Goal: Information Seeking & Learning: Check status

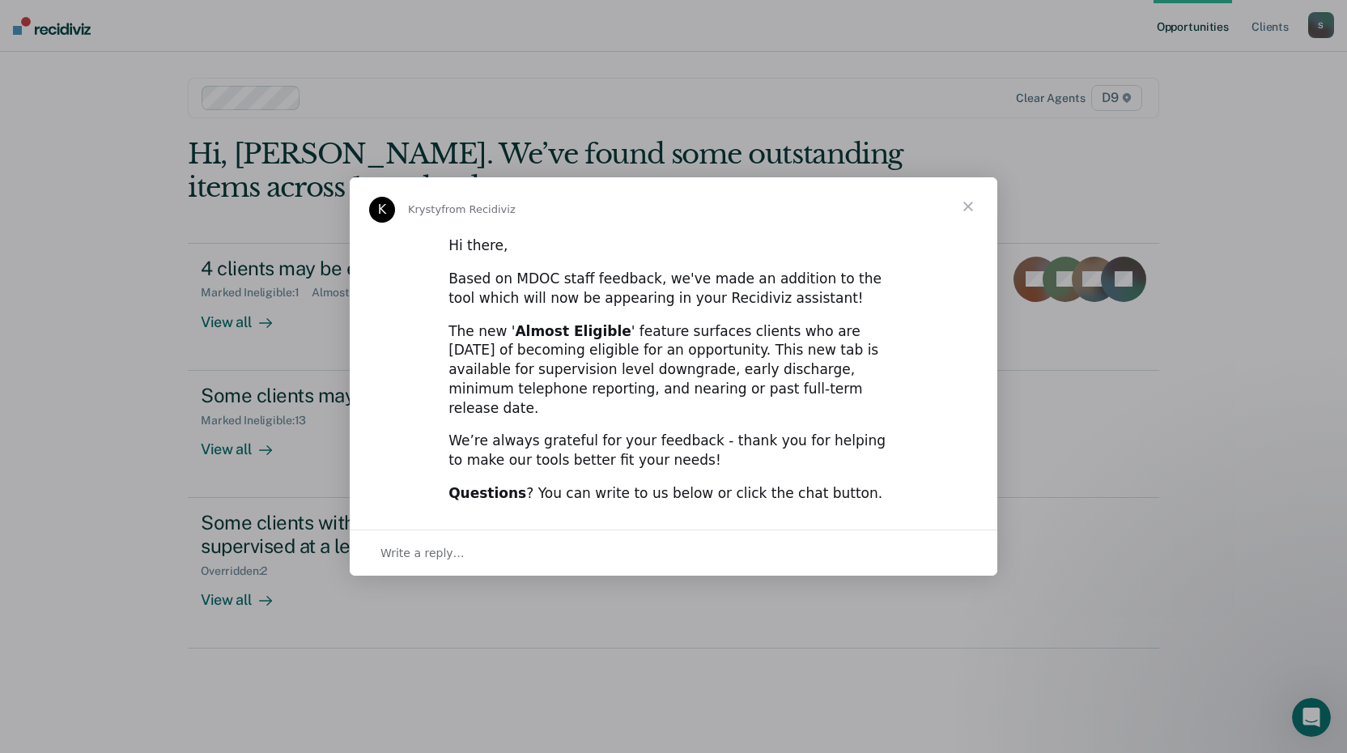
click at [963, 210] on span "Close" at bounding box center [968, 206] width 58 height 58
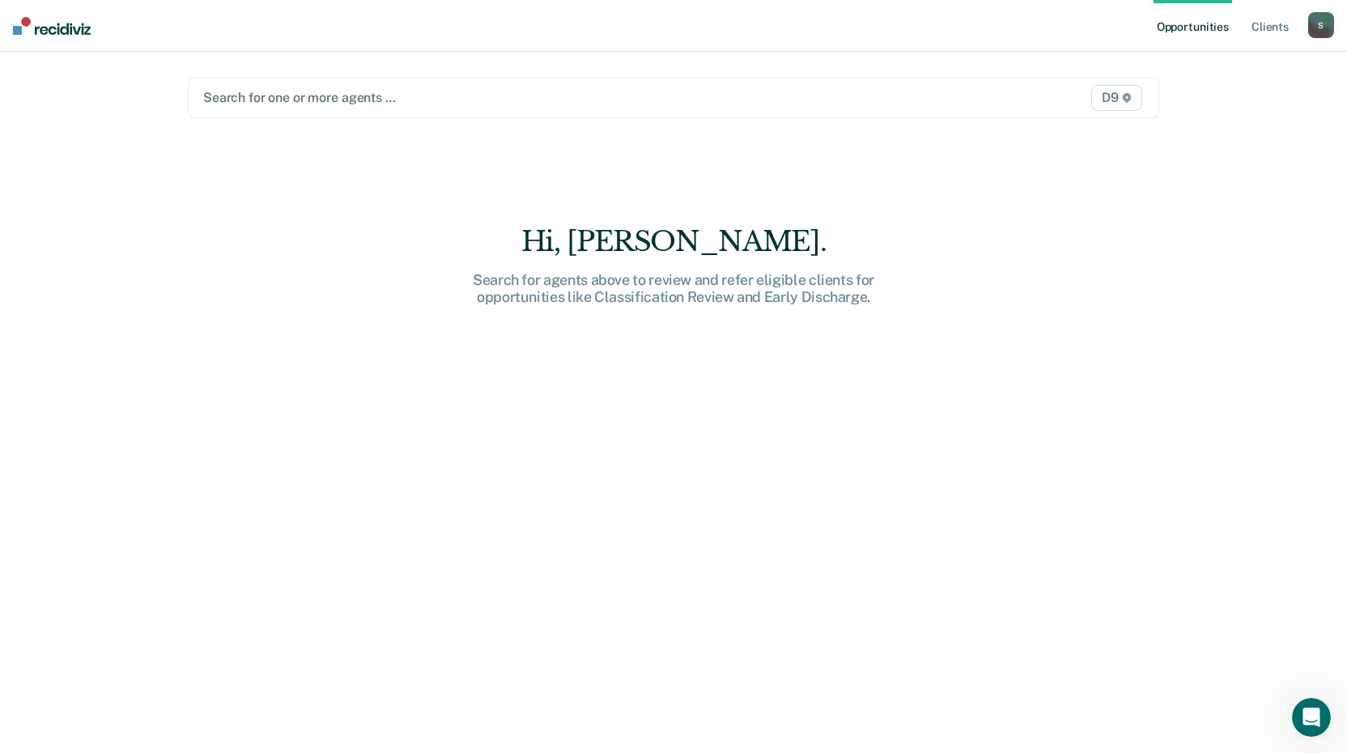
click at [317, 95] on div at bounding box center [531, 97] width 657 height 19
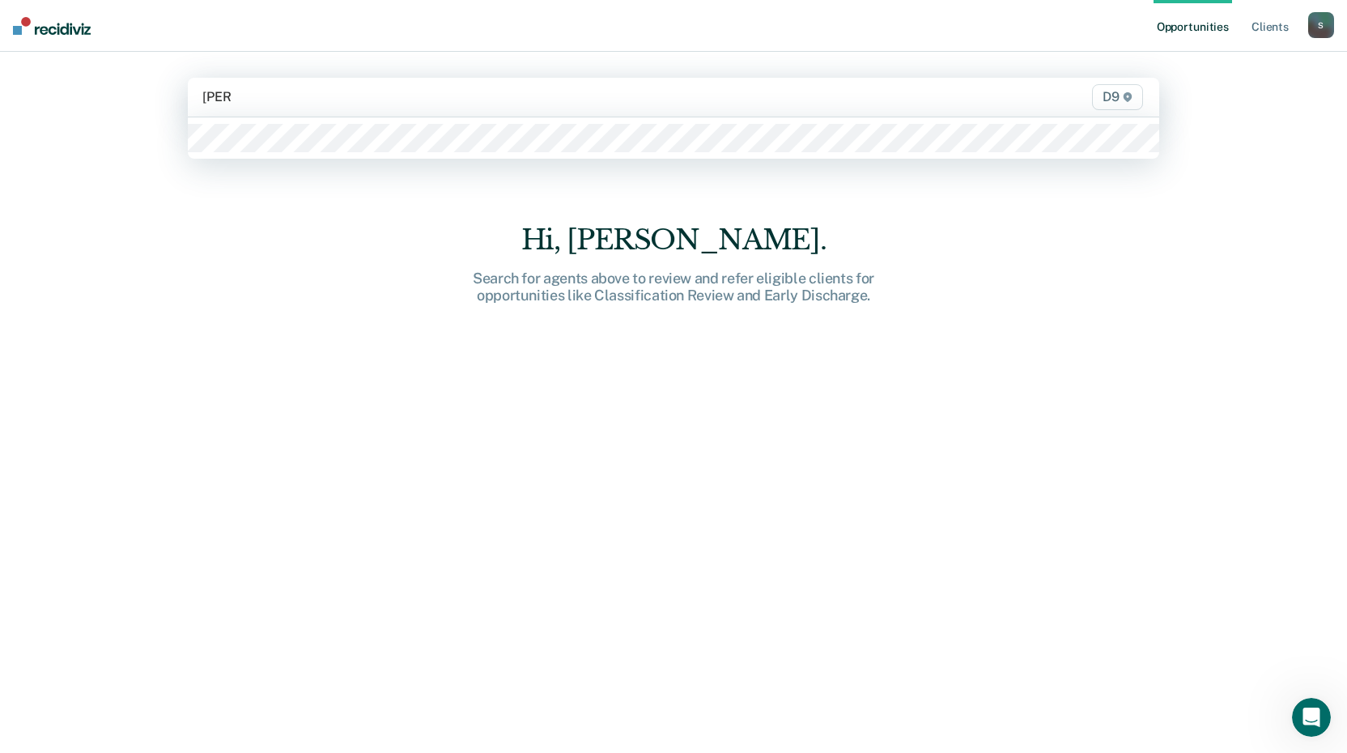
type input "[PERSON_NAME]"
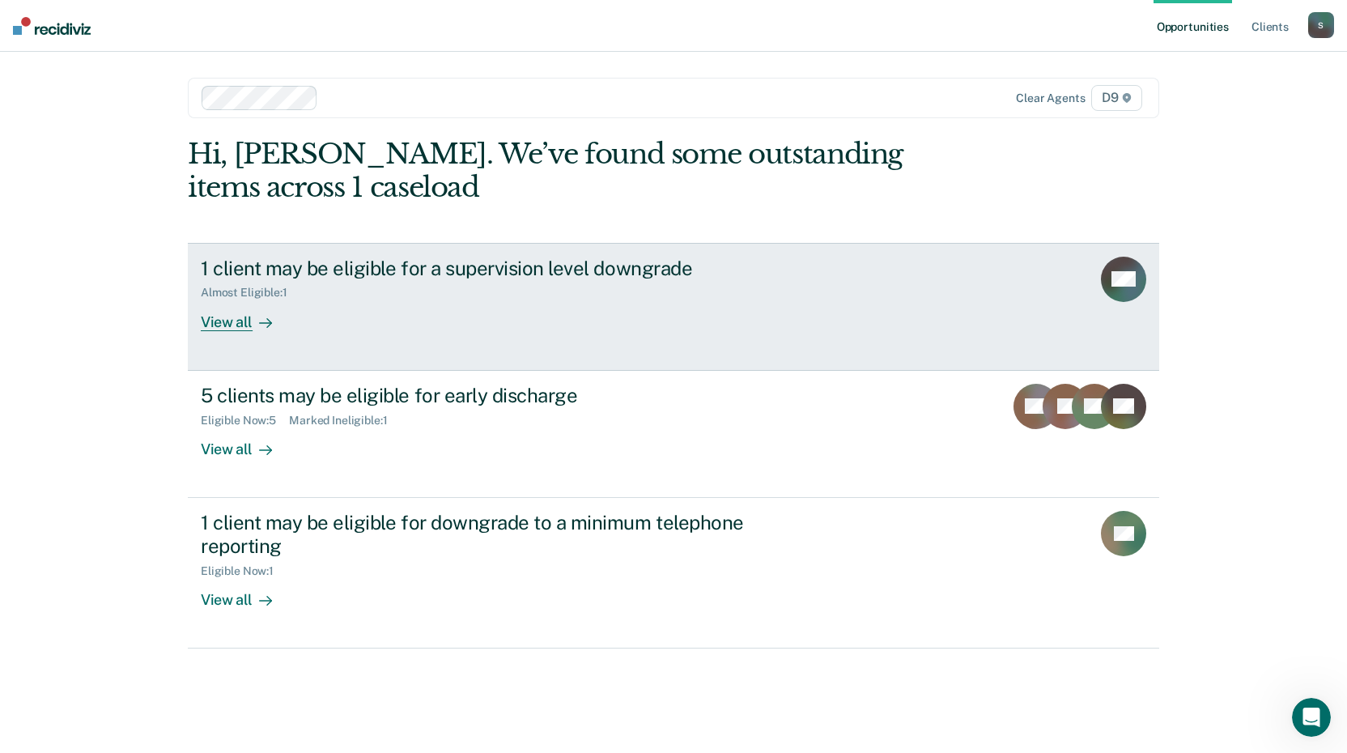
click at [245, 320] on div "View all" at bounding box center [246, 315] width 91 height 32
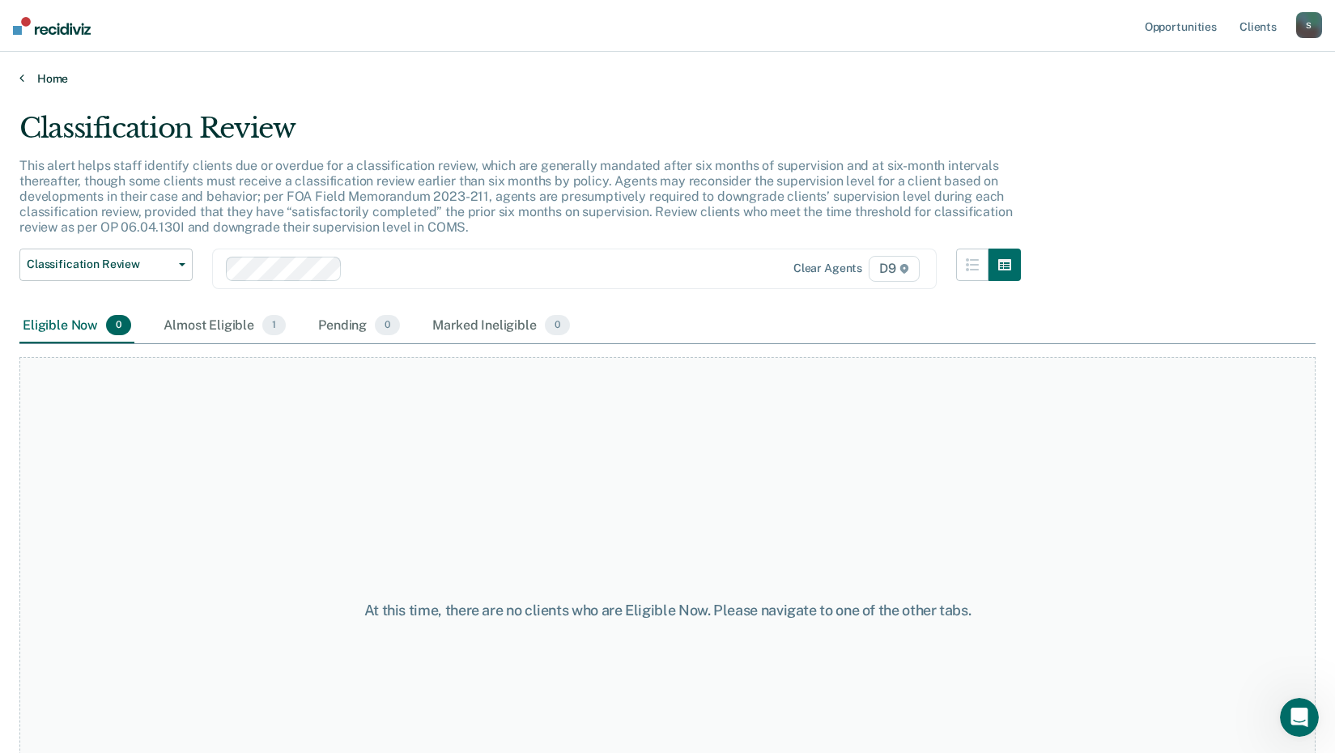
click at [25, 80] on link "Home" at bounding box center [667, 78] width 1296 height 15
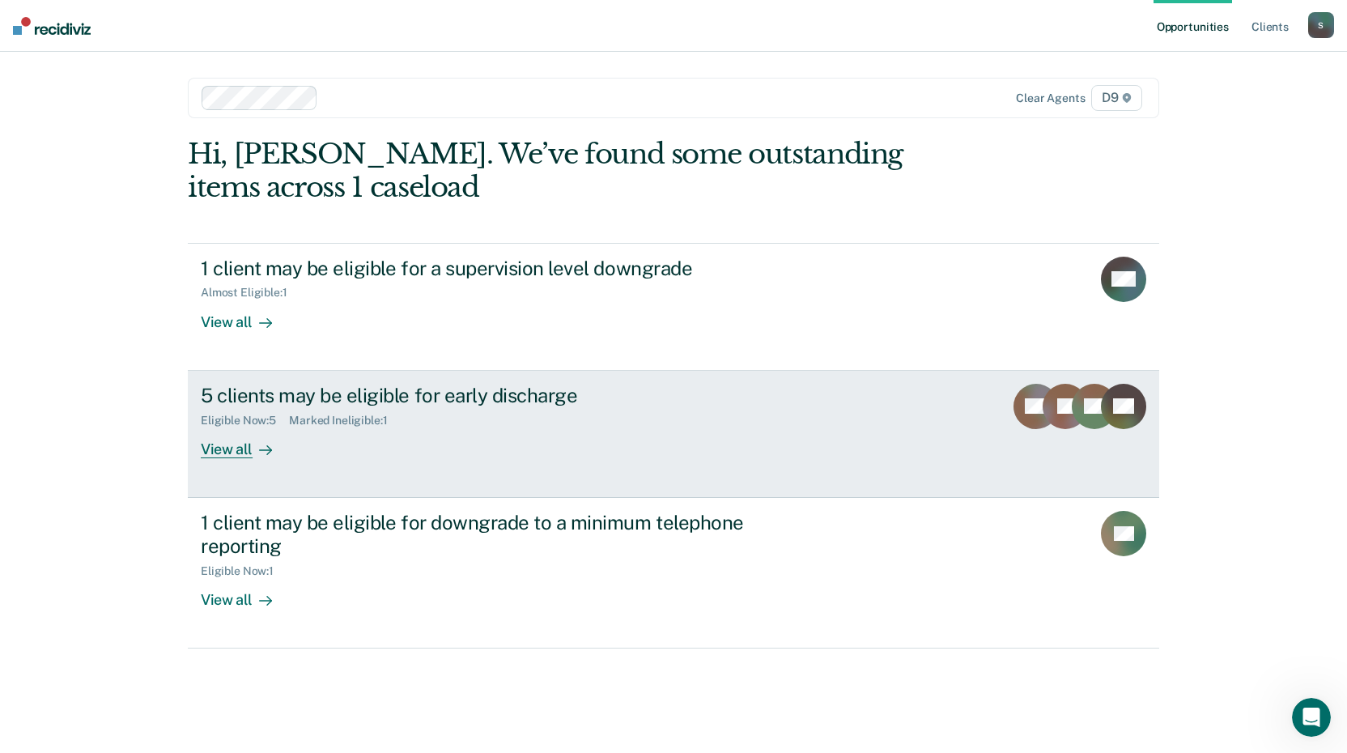
click at [233, 450] on div "View all" at bounding box center [246, 442] width 91 height 32
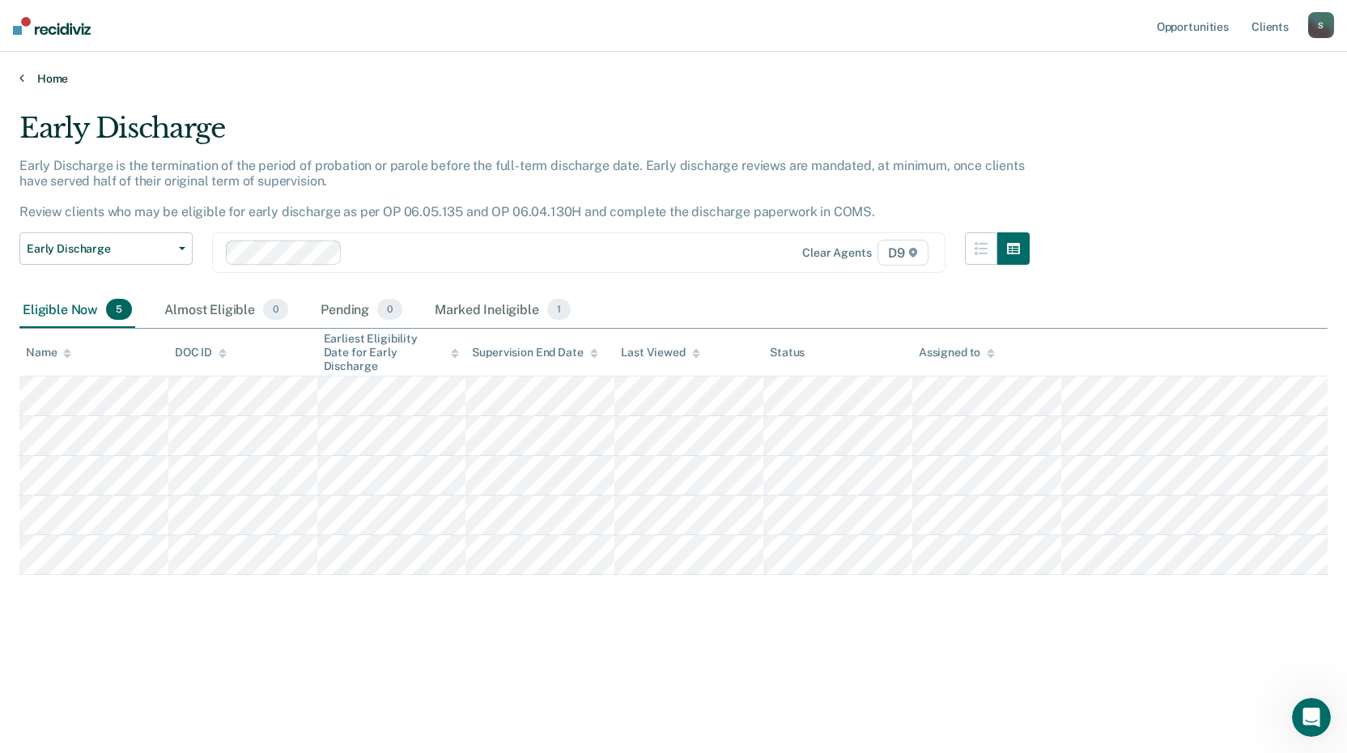
click at [40, 80] on link "Home" at bounding box center [673, 78] width 1308 height 15
